Goal: Information Seeking & Learning: Find specific fact

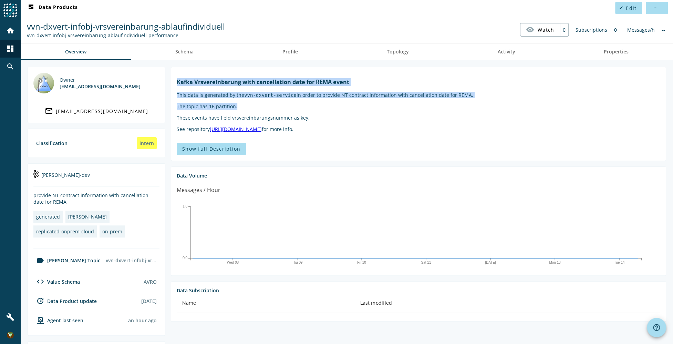
drag, startPoint x: 185, startPoint y: 86, endPoint x: 288, endPoint y: 117, distance: 108.6
click at [288, 117] on markdown "[PERSON_NAME] Vrsvereinbarung with cancellation date for REMA event This data i…" at bounding box center [418, 105] width 483 height 54
drag, startPoint x: 288, startPoint y: 117, endPoint x: 285, endPoint y: 125, distance: 8.2
click at [317, 121] on p "These events have field vrsvereinbarungsnummer as key." at bounding box center [418, 117] width 483 height 7
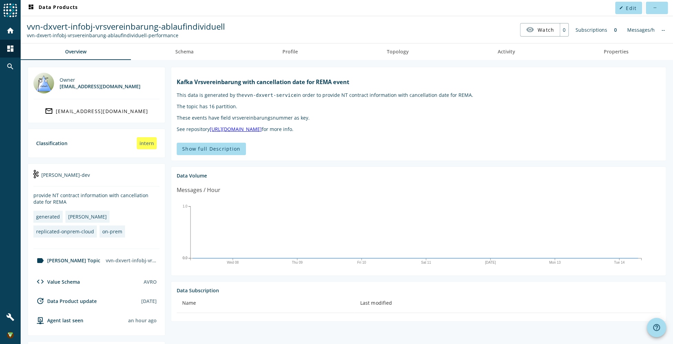
click at [249, 121] on p "These events have field vrsvereinbarungsnummer as key." at bounding box center [418, 117] width 483 height 7
drag, startPoint x: 249, startPoint y: 127, endPoint x: 227, endPoint y: 126, distance: 21.7
click at [227, 121] on p "These events have field vrsvereinbarungsnummer as key." at bounding box center [418, 117] width 483 height 7
click at [214, 121] on p "These events have field vrsvereinbarungsnummer as key." at bounding box center [418, 117] width 483 height 7
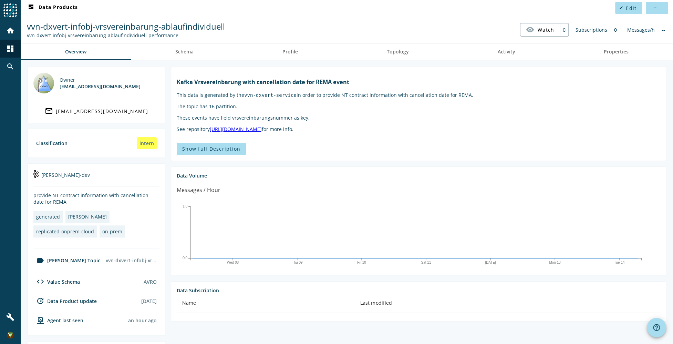
click at [247, 121] on p "These events have field vrsvereinbarungsnummer as key." at bounding box center [418, 117] width 483 height 7
drag, startPoint x: 247, startPoint y: 126, endPoint x: 289, endPoint y: 125, distance: 42.0
click at [306, 121] on p "These events have field vrsvereinbarungsnummer as key." at bounding box center [418, 117] width 483 height 7
click at [288, 121] on p "These events have field vrsvereinbarungsnummer as key." at bounding box center [418, 117] width 483 height 7
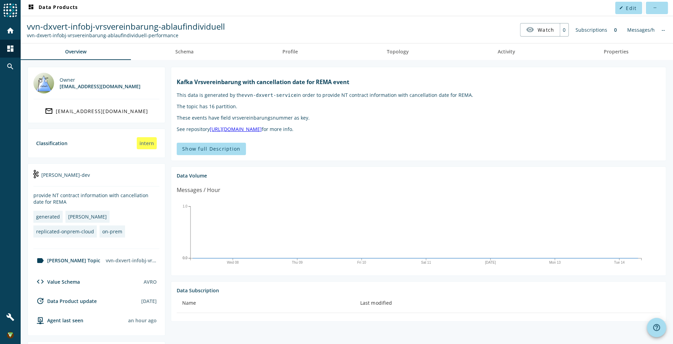
click at [293, 121] on p "These events have field vrsvereinbarungsnummer as key." at bounding box center [418, 117] width 483 height 7
drag, startPoint x: 289, startPoint y: 125, endPoint x: 301, endPoint y: 126, distance: 11.8
click at [301, 121] on p "These events have field vrsvereinbarungsnummer as key." at bounding box center [418, 117] width 483 height 7
drag, startPoint x: 301, startPoint y: 126, endPoint x: 320, endPoint y: 126, distance: 19.3
click at [320, 121] on p "These events have field vrsvereinbarungsnummer as key." at bounding box center [418, 117] width 483 height 7
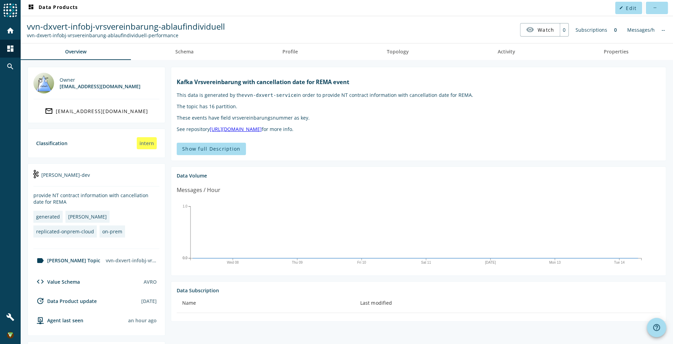
click at [292, 128] on markdown "[PERSON_NAME] Vrsvereinbarung with cancellation date for REMA event This data i…" at bounding box center [418, 105] width 483 height 54
click at [277, 121] on p "These events have field vrsvereinbarungsnummer as key." at bounding box center [418, 117] width 483 height 7
drag, startPoint x: 277, startPoint y: 127, endPoint x: 314, endPoint y: 126, distance: 36.9
click at [300, 121] on p "These events have field vrsvereinbarungsnummer as key." at bounding box center [418, 117] width 483 height 7
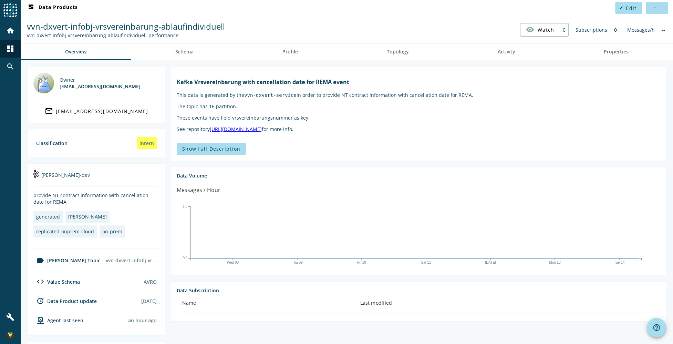
click at [316, 121] on p "These events have field vrsvereinbarungsnummer as key." at bounding box center [418, 117] width 483 height 7
click at [188, 50] on span "Schema" at bounding box center [184, 51] width 18 height 5
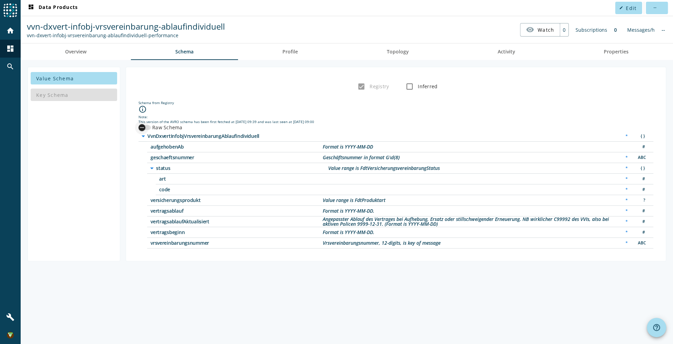
click at [145, 128] on div "button" at bounding box center [142, 127] width 14 height 14
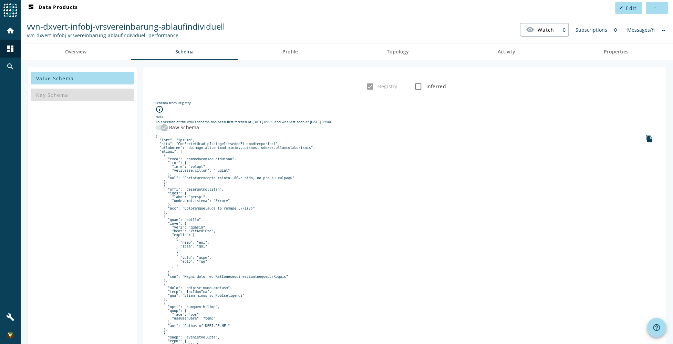
click at [159, 125] on div "button" at bounding box center [164, 127] width 14 height 14
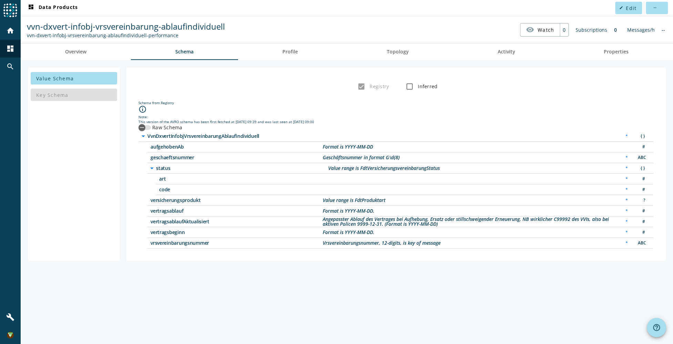
drag, startPoint x: 339, startPoint y: 148, endPoint x: 373, endPoint y: 148, distance: 34.1
click at [373, 148] on div "aufgehobenAb Format is YYYY-MM-DD #" at bounding box center [400, 146] width 506 height 11
drag, startPoint x: 373, startPoint y: 148, endPoint x: 464, endPoint y: 141, distance: 91.1
click at [441, 146] on div "aufgehobenAb Format is YYYY-MM-DD #" at bounding box center [400, 146] width 506 height 11
click at [558, 140] on div "arrow_drop_down VvnDxvertInfobjVrsvereinbarungAblaufindividuell * { }" at bounding box center [395, 136] width 515 height 11
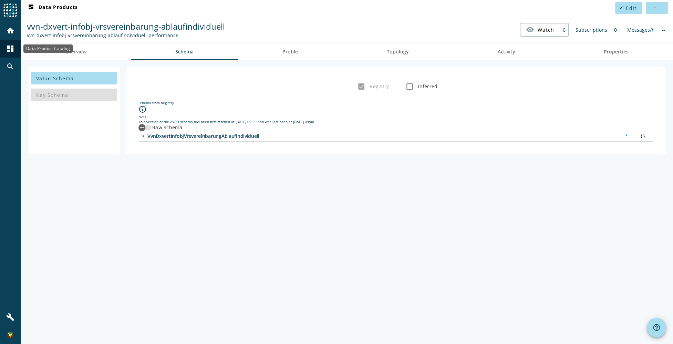
click at [8, 52] on mat-icon "dashboard" at bounding box center [10, 48] width 8 height 8
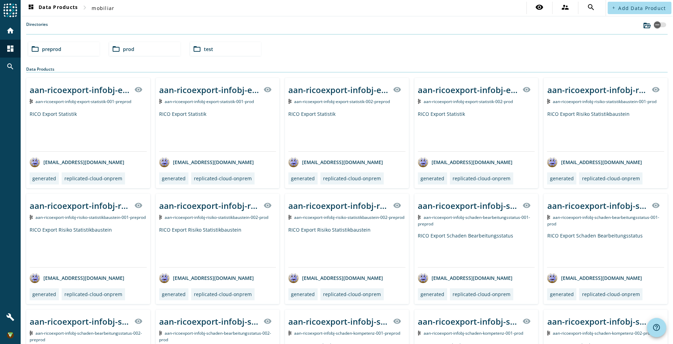
click at [86, 49] on div "folder_open preprod" at bounding box center [63, 49] width 71 height 14
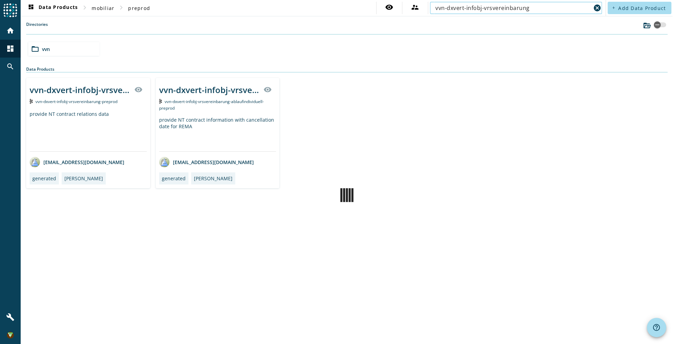
type input "vvn-dxvert-infobj-vrsvereinbarung"
click at [106, 101] on span "vvn-dxvert-infobj-vrsvereinbarung-preprod" at bounding box center [76, 101] width 82 height 6
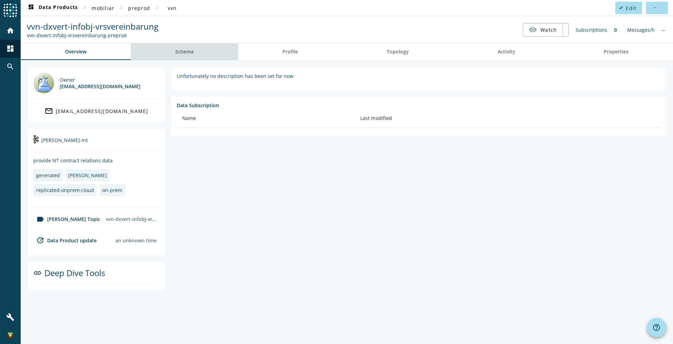
click at [190, 56] on span "Schema" at bounding box center [184, 51] width 18 height 17
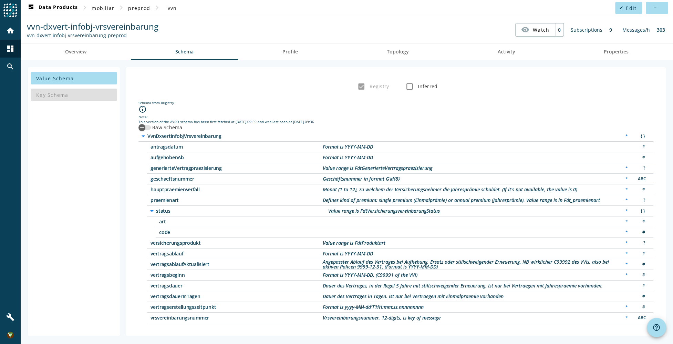
click at [163, 158] on span "aufgehobenAb" at bounding box center [236, 157] width 172 height 5
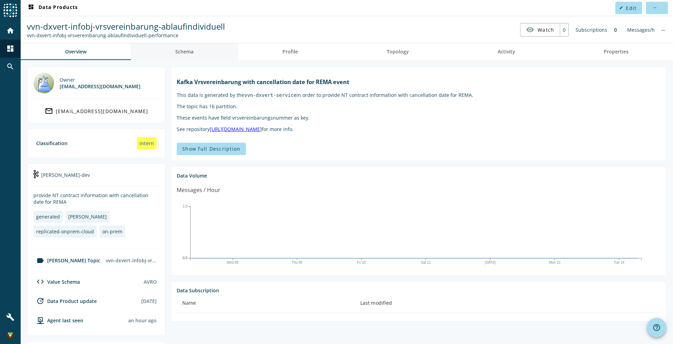
click at [193, 56] on link "Schema" at bounding box center [184, 51] width 107 height 17
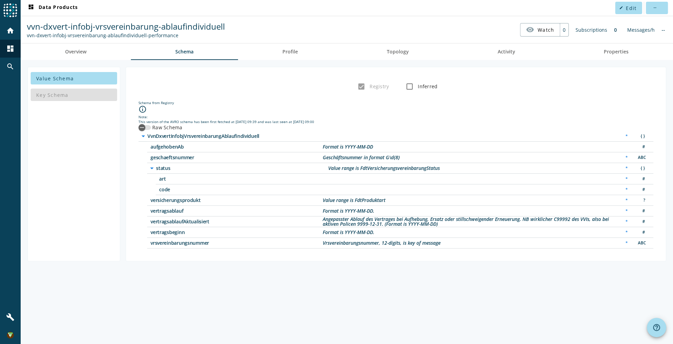
drag, startPoint x: 152, startPoint y: 147, endPoint x: 236, endPoint y: 148, distance: 83.3
click at [236, 148] on span "aufgehobenAb" at bounding box center [236, 146] width 172 height 5
drag, startPoint x: 626, startPoint y: 146, endPoint x: 643, endPoint y: 147, distance: 16.9
click at [643, 147] on div "aufgehobenAb Format is YYYY-MM-DD #" at bounding box center [400, 146] width 506 height 11
click at [619, 145] on div "aufgehobenAb Format is YYYY-MM-DD #" at bounding box center [400, 146] width 506 height 11
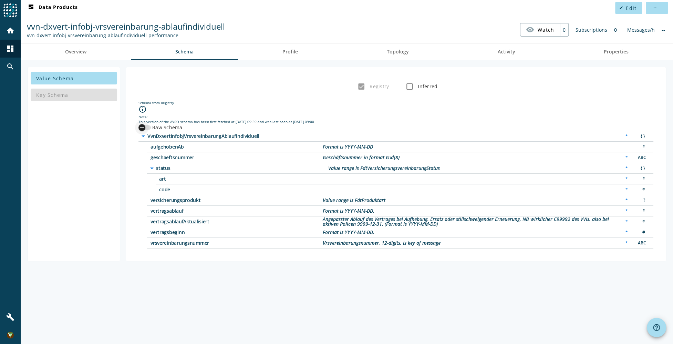
click at [148, 127] on div "button" at bounding box center [144, 127] width 12 height 5
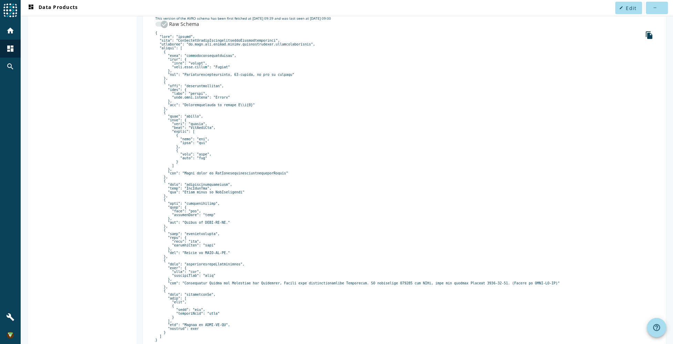
scroll to position [129, 0]
